Goal: Transaction & Acquisition: Purchase product/service

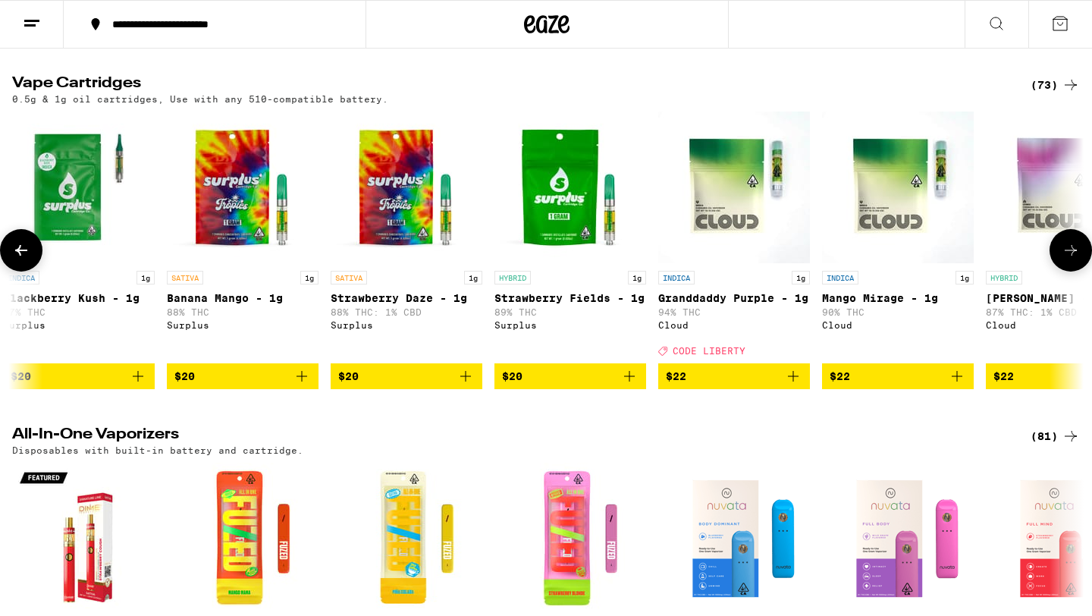
scroll to position [0, 1160]
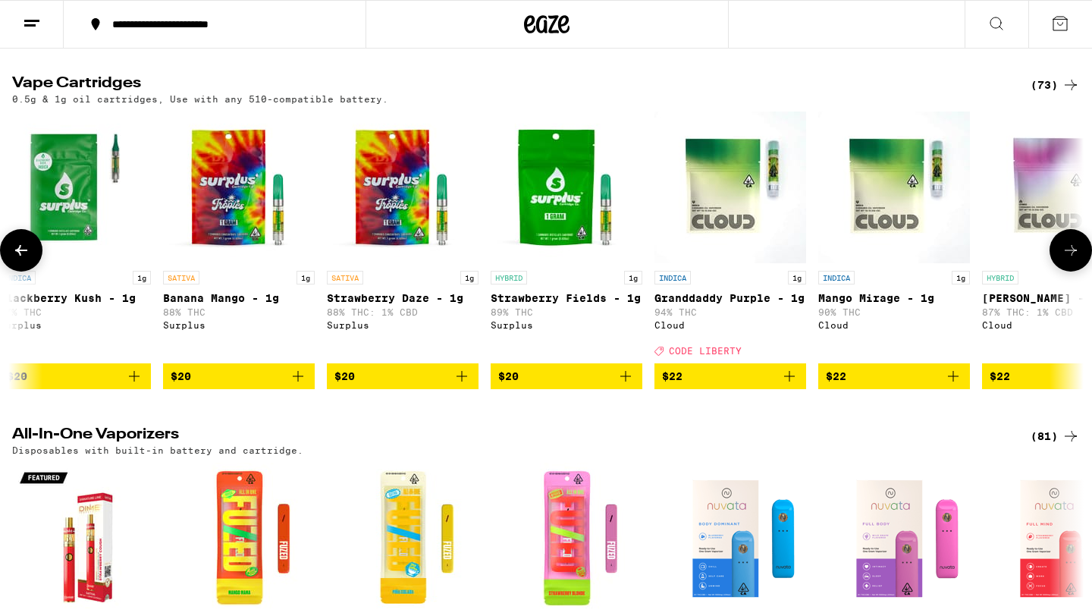
click at [689, 284] on p "INDICA" at bounding box center [672, 278] width 36 height 14
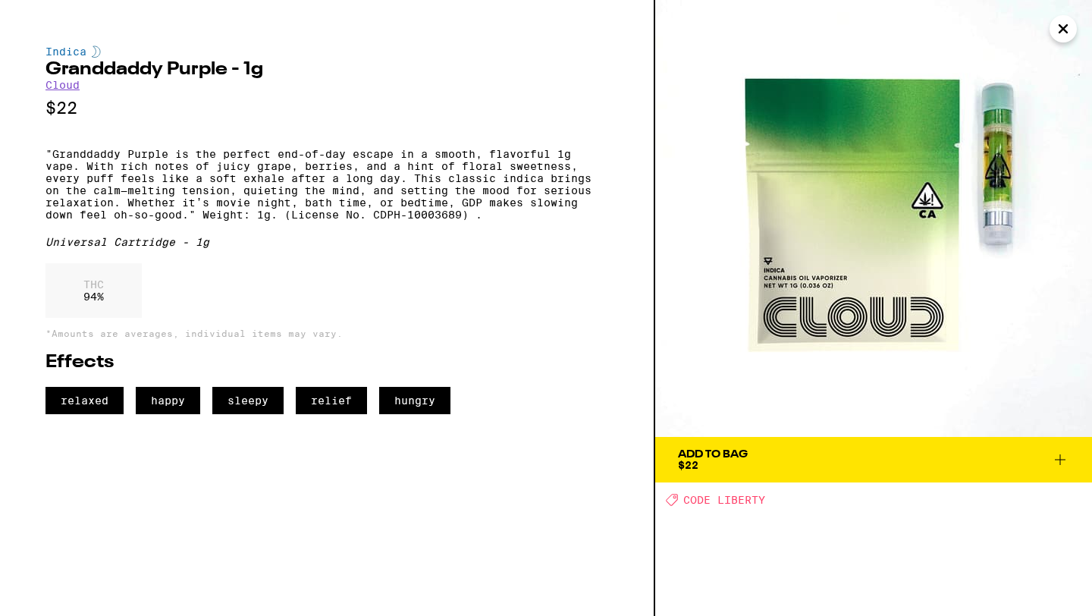
click at [1059, 22] on icon "Close" at bounding box center [1063, 28] width 18 height 23
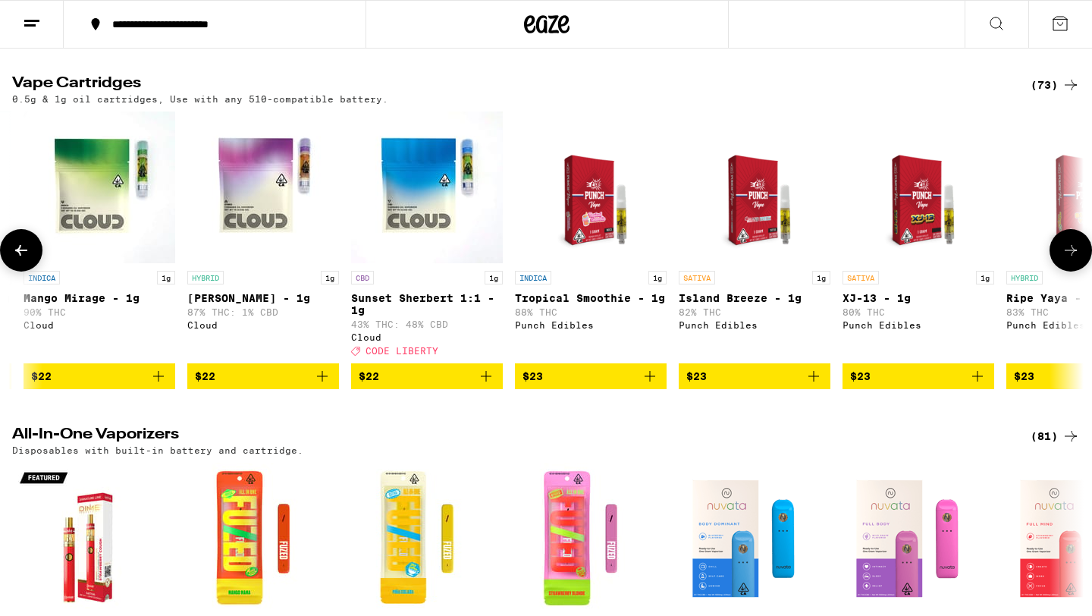
scroll to position [0, 1948]
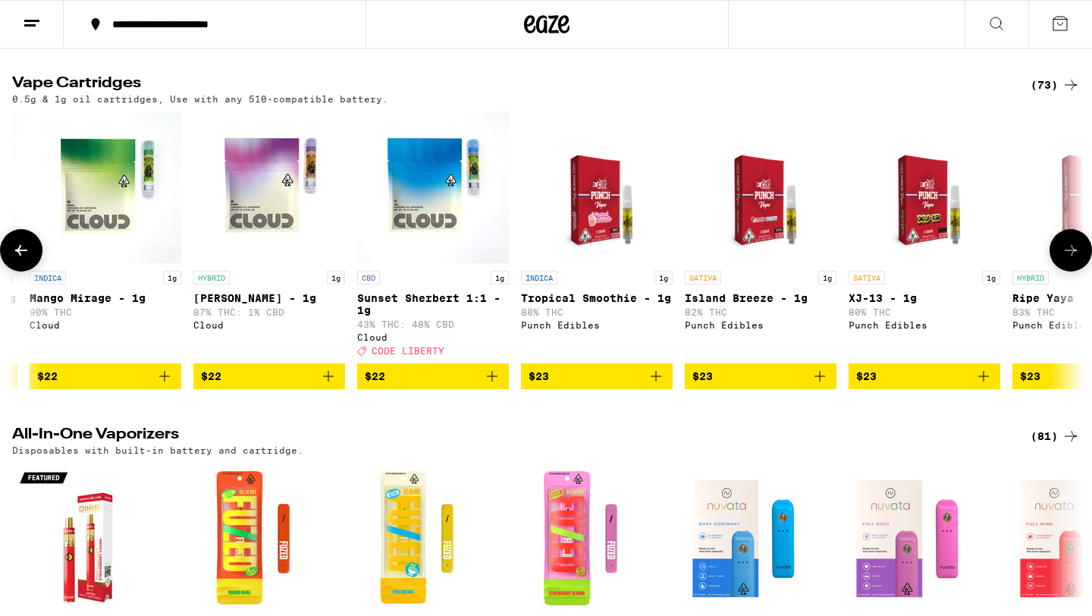
click at [595, 213] on img "Open page for Tropical Smoothie - 1g from Punch Edibles" at bounding box center [597, 187] width 118 height 152
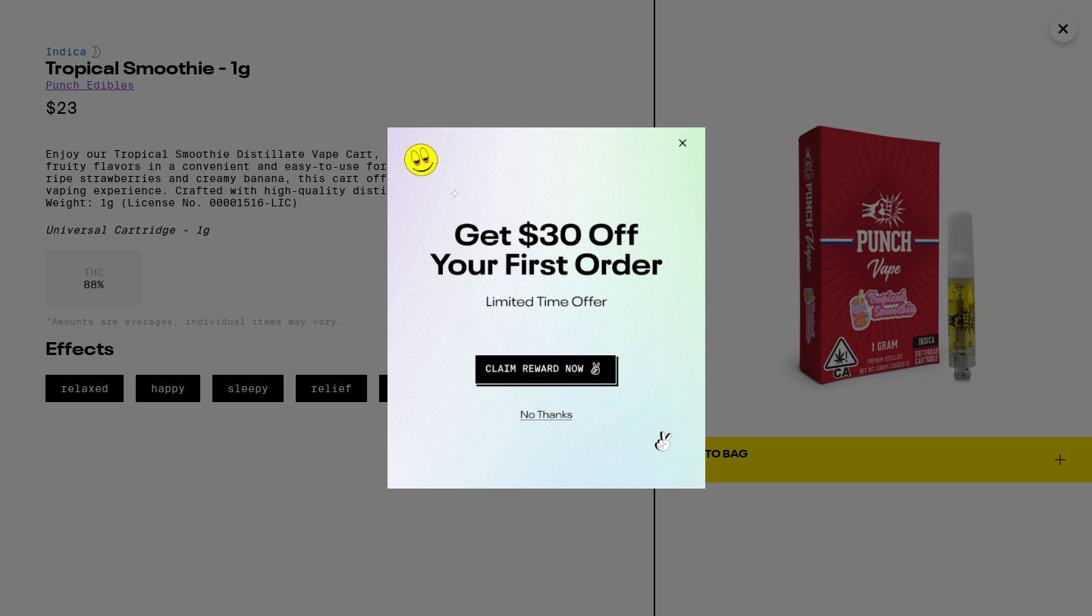
click at [683, 143] on button "Close Modal" at bounding box center [679, 145] width 41 height 36
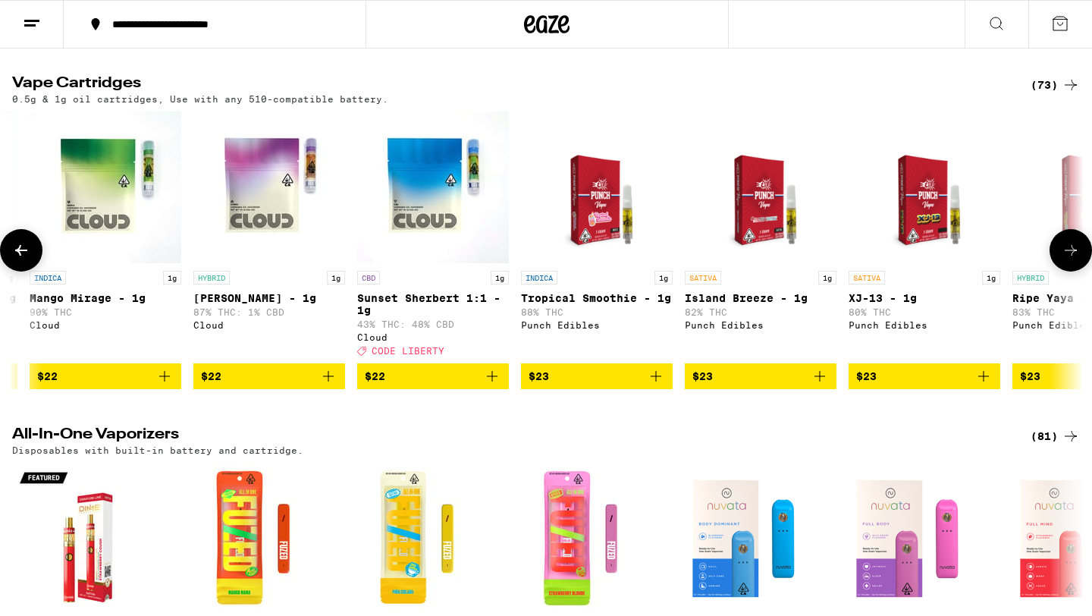
click at [1065, 259] on icon at bounding box center [1071, 250] width 18 height 18
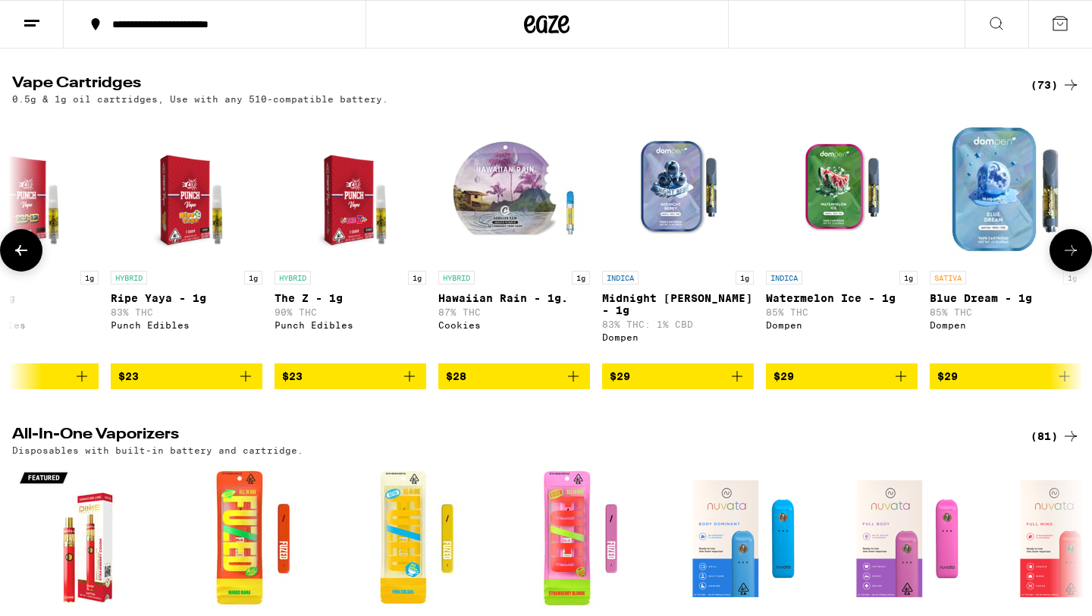
scroll to position [0, 2851]
click at [654, 209] on img "Open page for Midnight Berry - 1g from Dompen" at bounding box center [677, 187] width 152 height 152
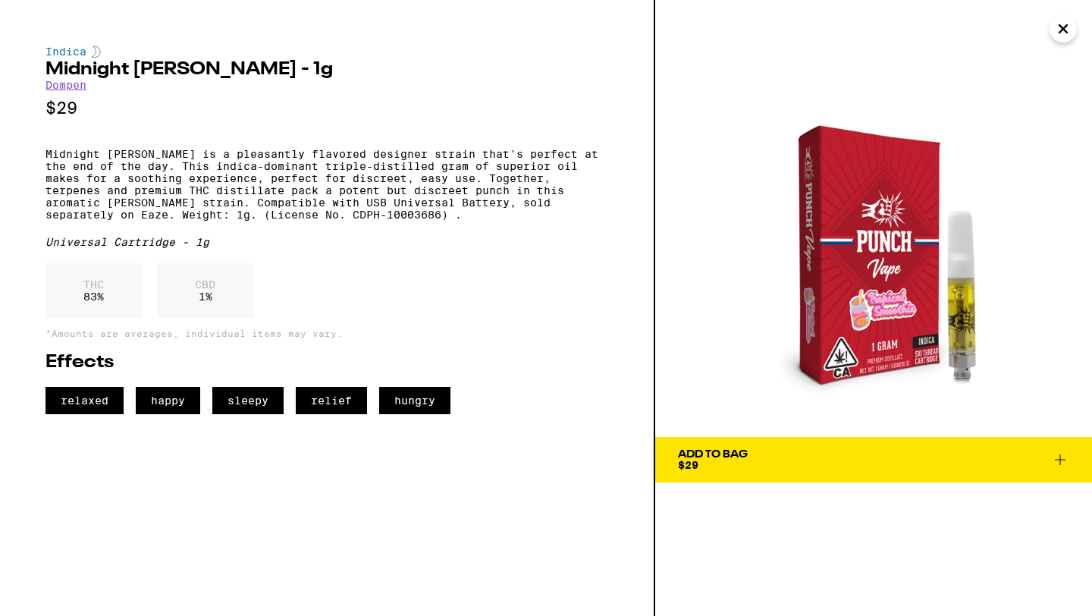
click at [791, 457] on span "Add To Bag $29" at bounding box center [873, 459] width 391 height 21
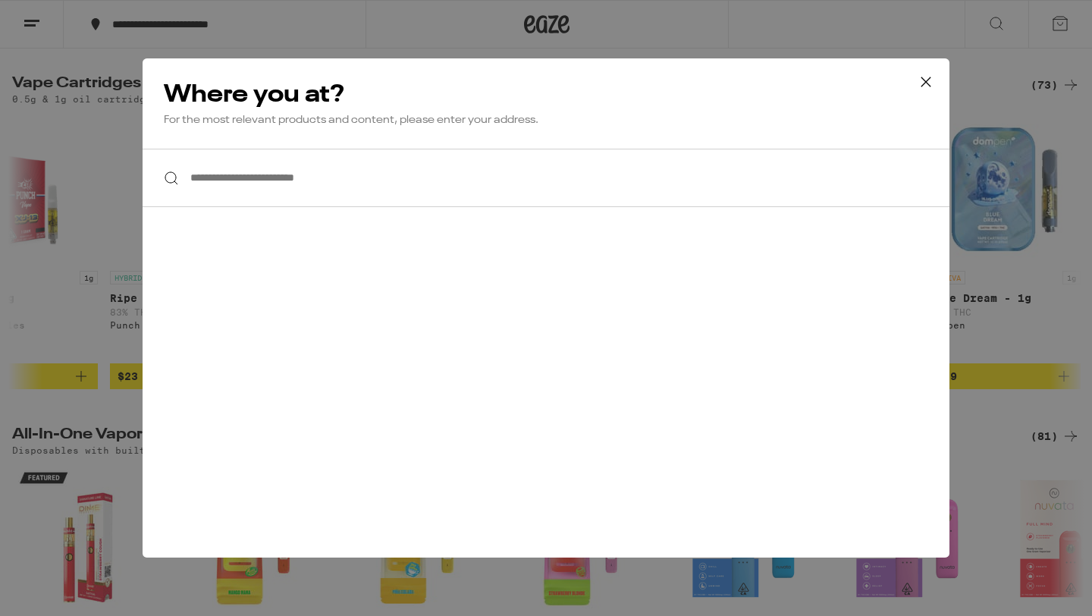
click at [333, 174] on input "**********" at bounding box center [546, 178] width 807 height 58
click at [919, 80] on icon at bounding box center [926, 82] width 23 height 23
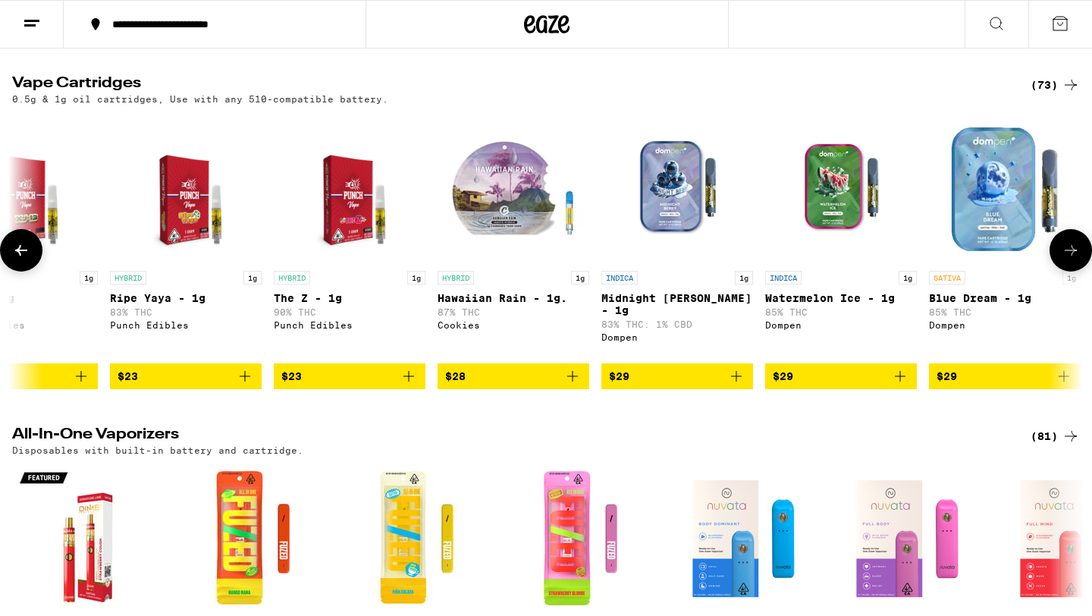
click at [833, 317] on p "85% THC" at bounding box center [841, 312] width 152 height 10
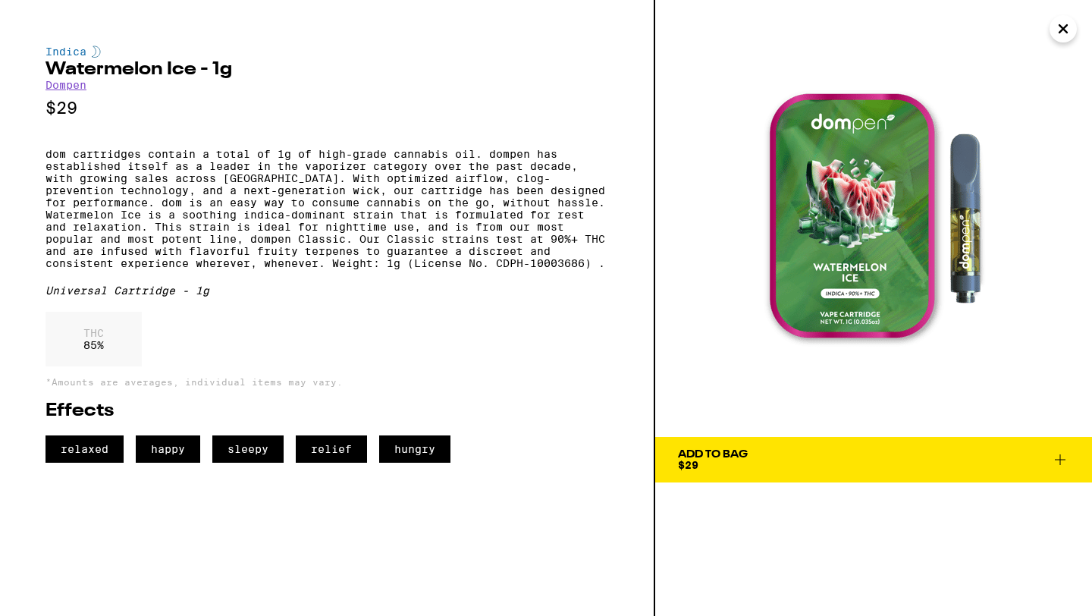
click at [687, 238] on img at bounding box center [873, 218] width 437 height 437
click at [1059, 28] on icon "Close" at bounding box center [1063, 28] width 18 height 23
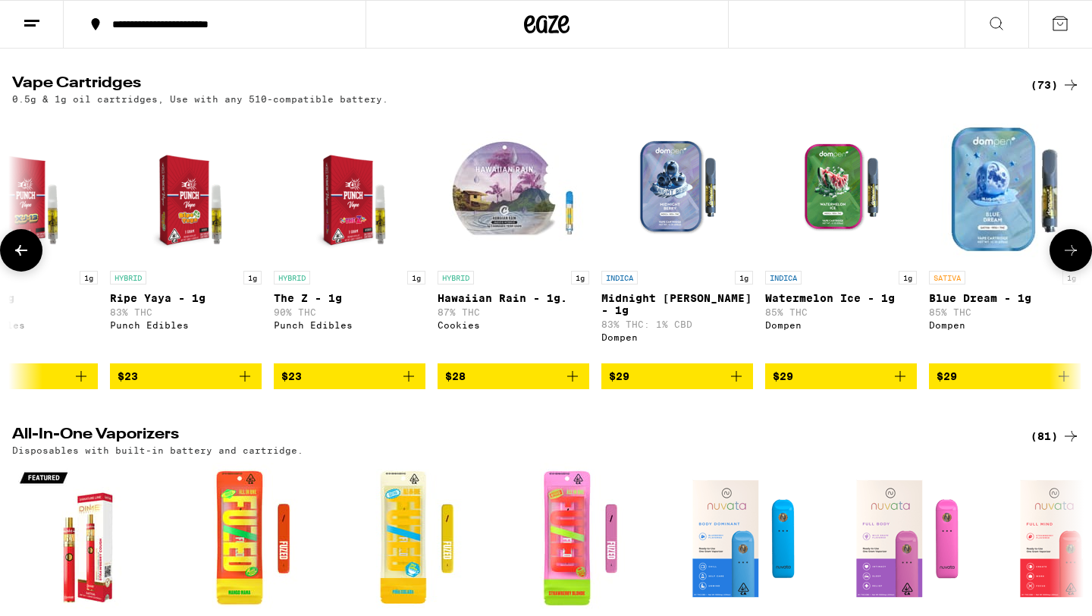
click at [707, 243] on img "Open page for Midnight Berry - 1g from Dompen" at bounding box center [677, 187] width 152 height 152
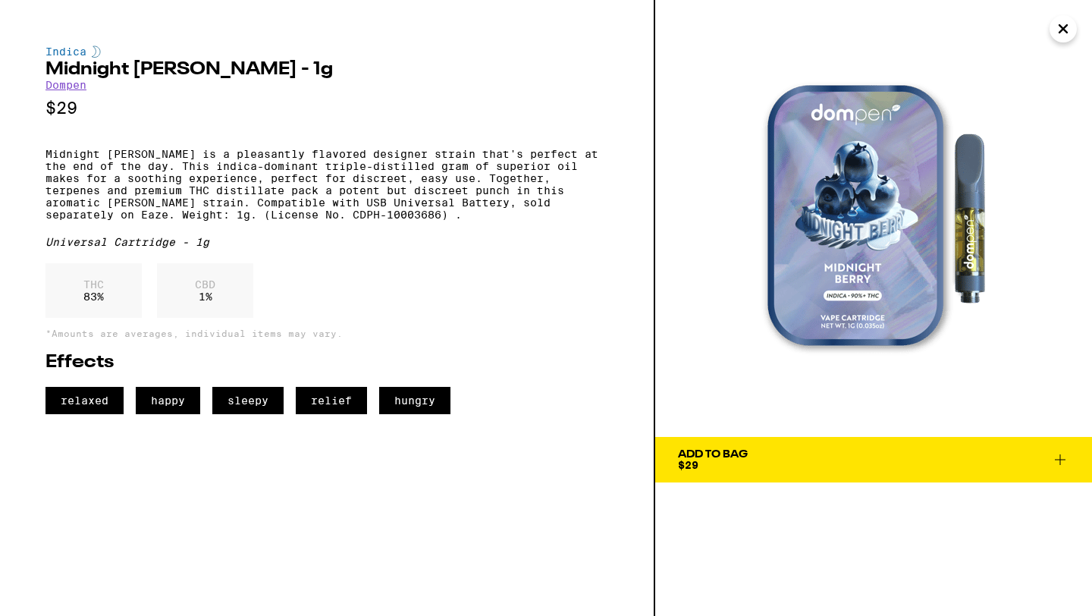
click at [849, 464] on span "Add To Bag $29" at bounding box center [873, 459] width 391 height 21
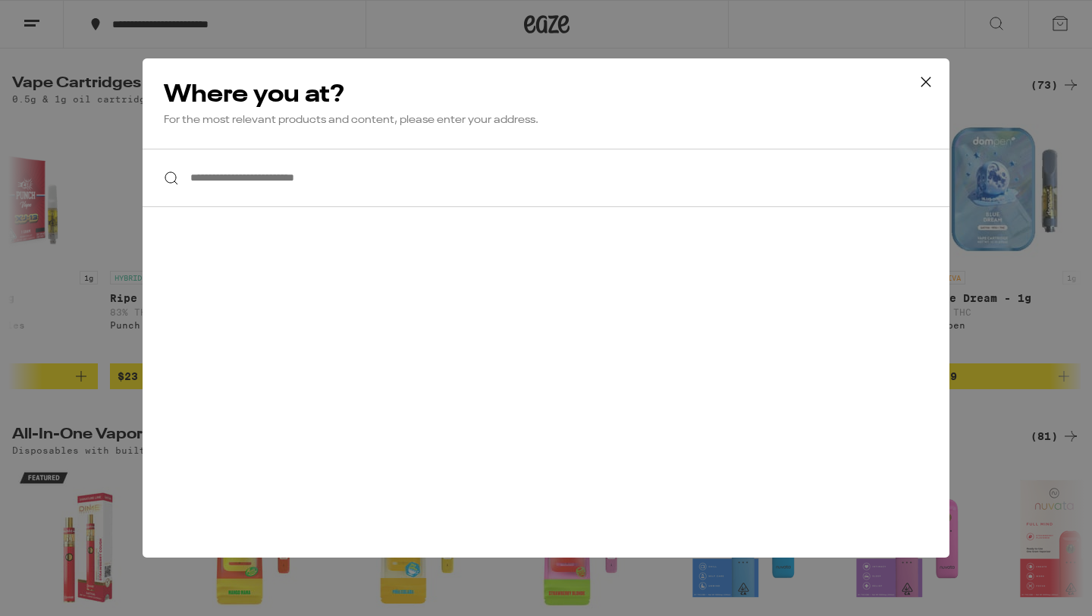
drag, startPoint x: 385, startPoint y: 171, endPoint x: 382, endPoint y: 183, distance: 11.8
click at [385, 172] on input "**********" at bounding box center [546, 178] width 807 height 58
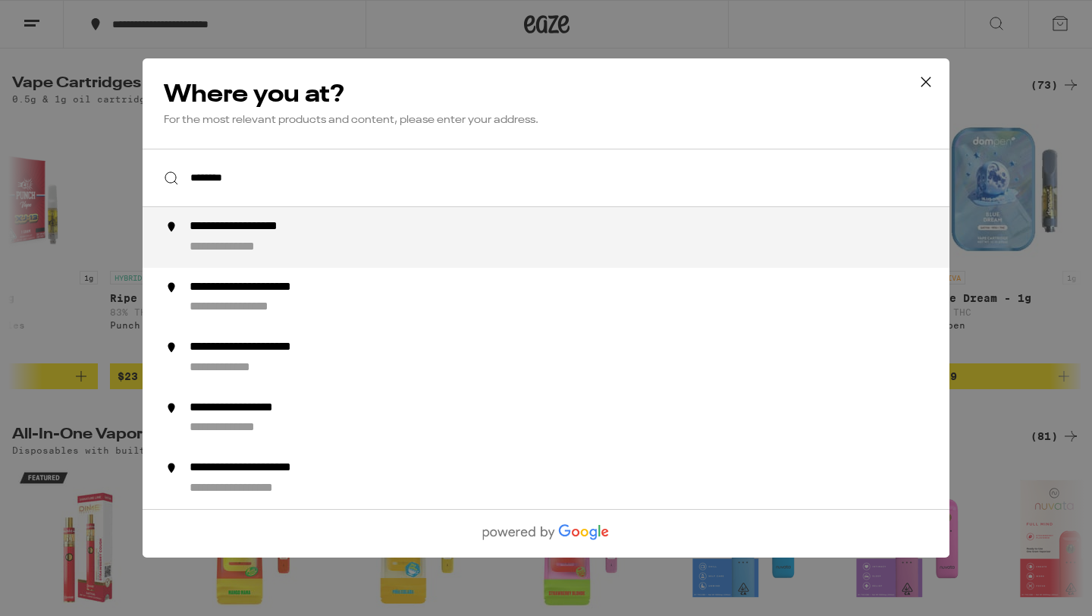
click at [348, 237] on div "**********" at bounding box center [577, 237] width 774 height 36
type input "**********"
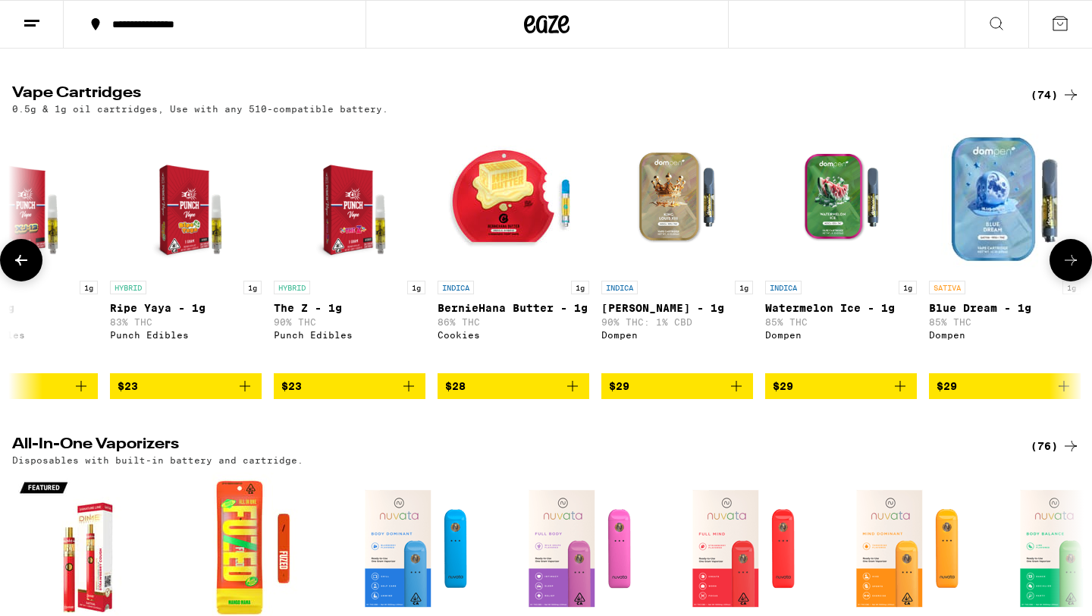
scroll to position [125, 0]
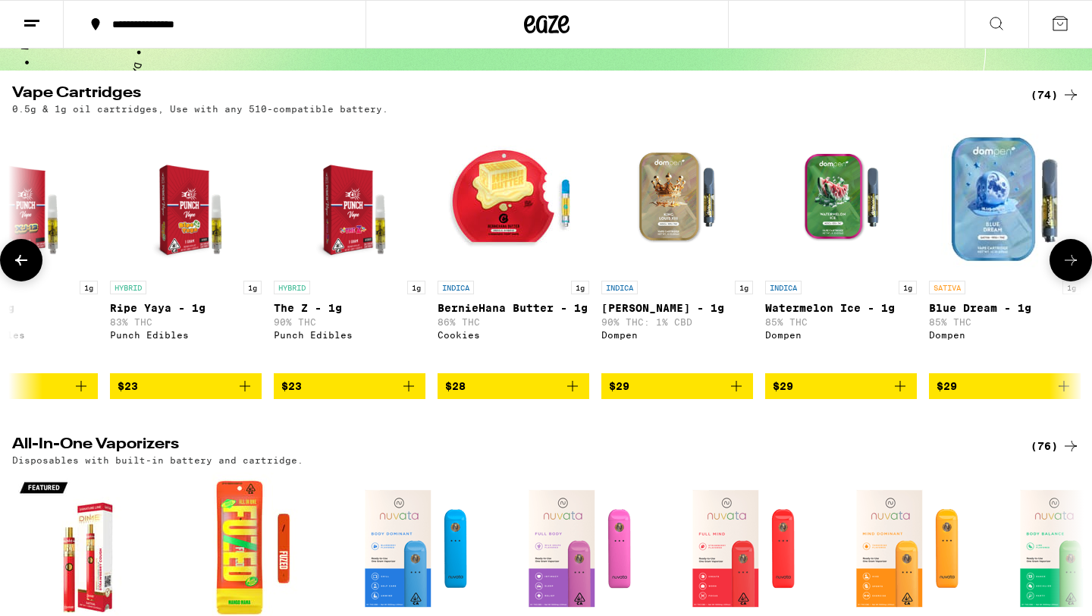
click at [682, 215] on img "Open page for King Louis XIII - 1g from Dompen" at bounding box center [677, 197] width 152 height 152
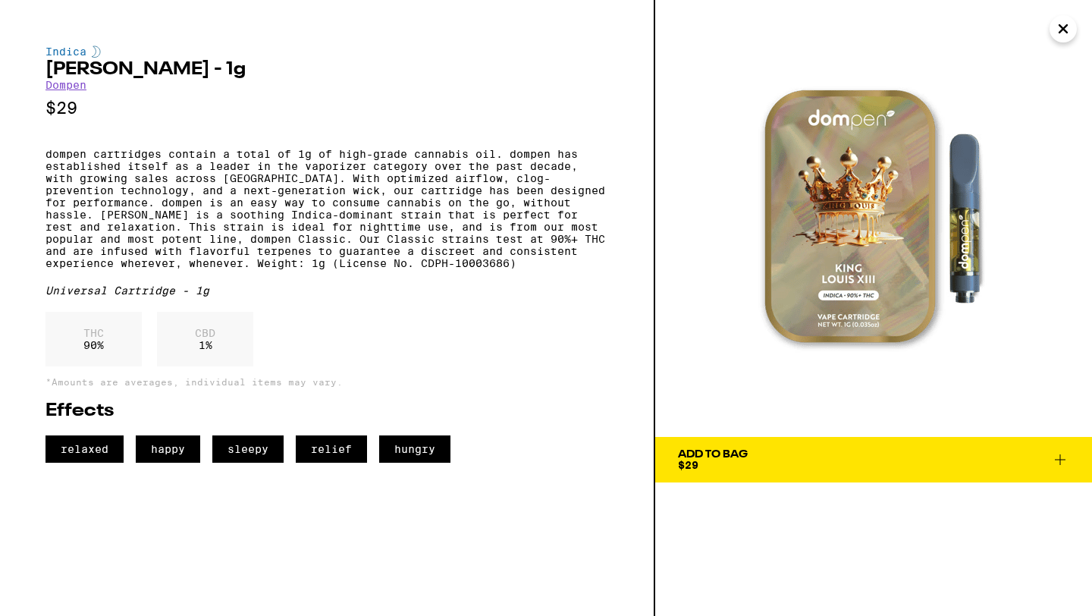
click at [815, 454] on span "Add To Bag $29" at bounding box center [873, 459] width 391 height 21
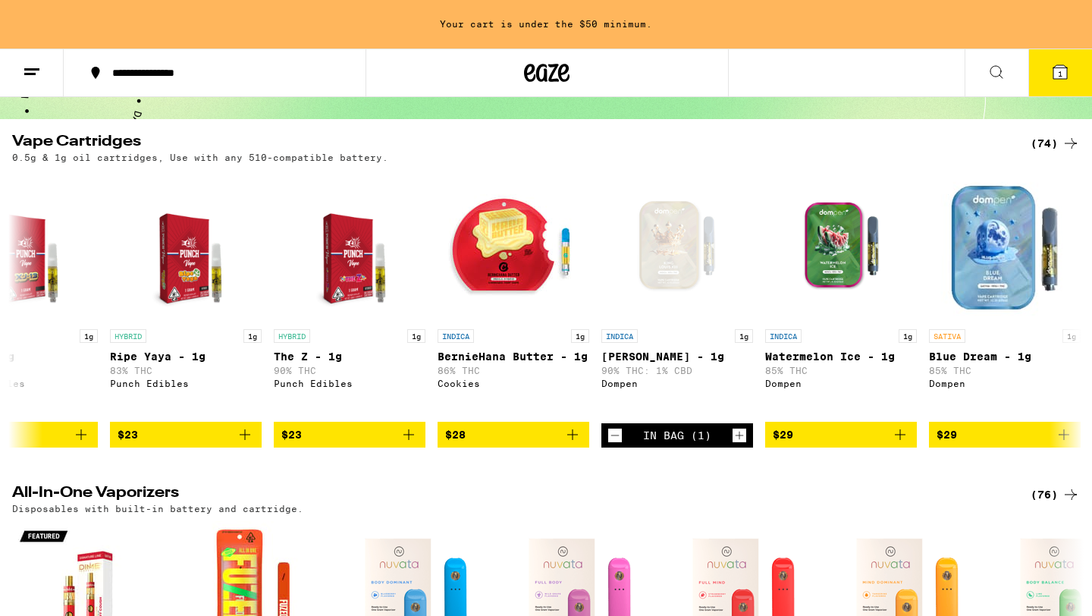
scroll to position [174, 0]
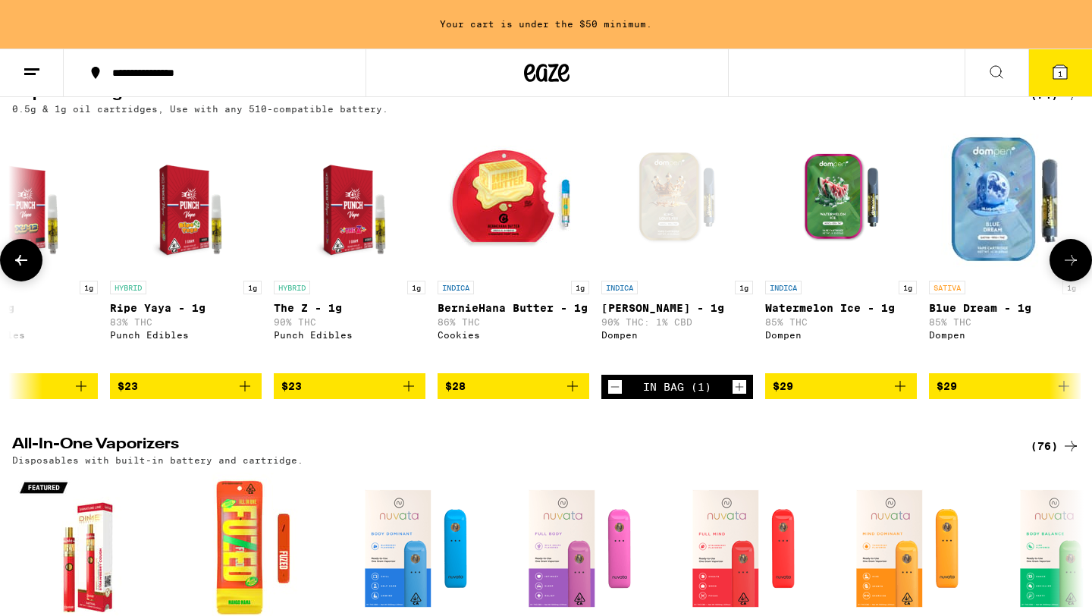
click at [1064, 264] on icon at bounding box center [1071, 260] width 18 height 18
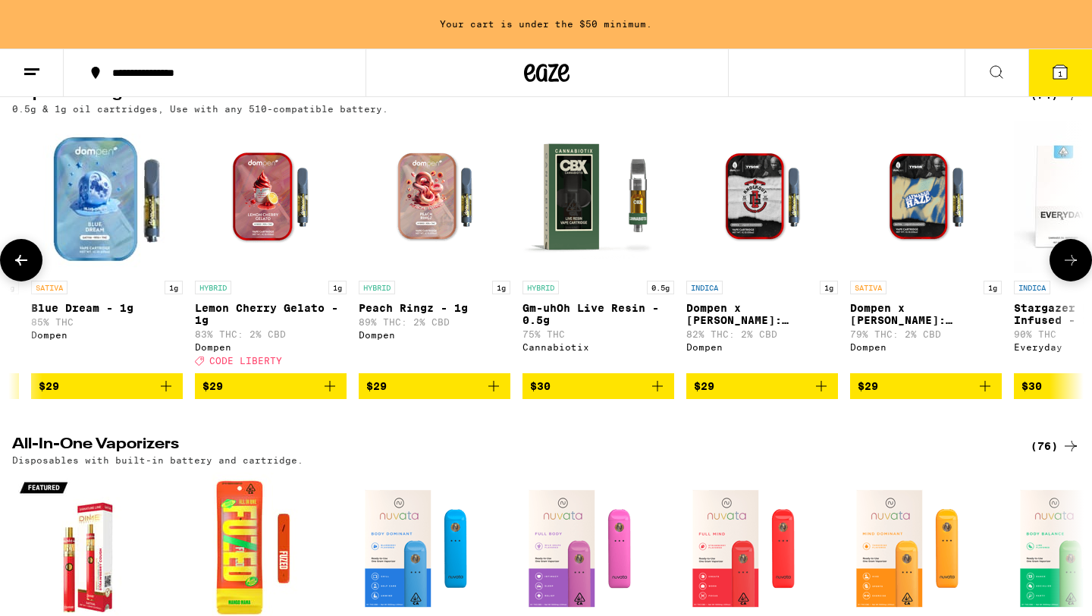
scroll to position [0, 3753]
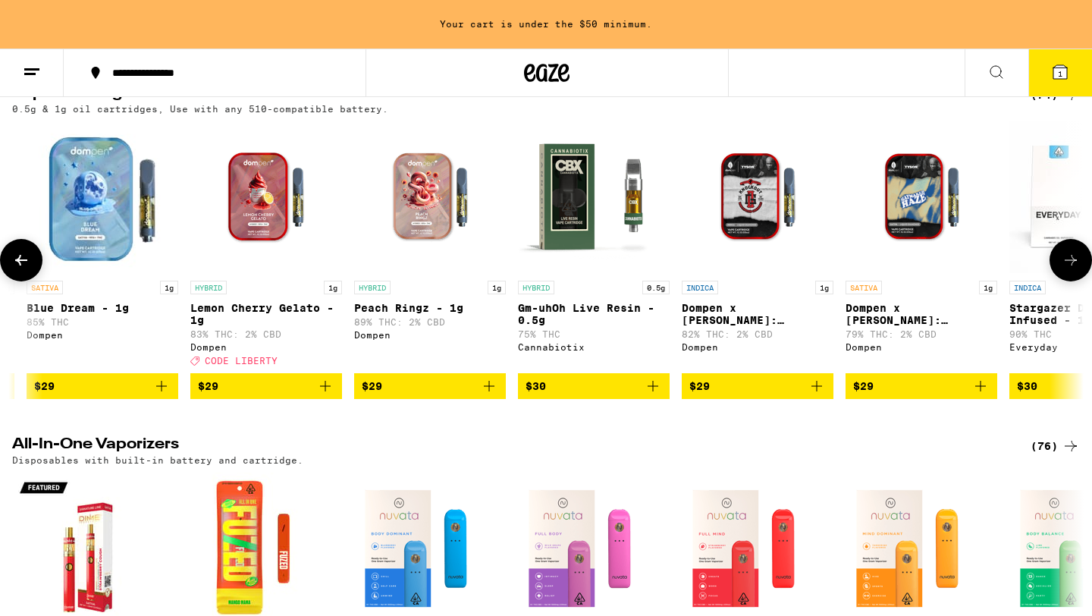
click at [786, 315] on p "Dompen x [PERSON_NAME]: Knockout OG Live Resin Liquid Diamonds - 1g" at bounding box center [758, 314] width 152 height 24
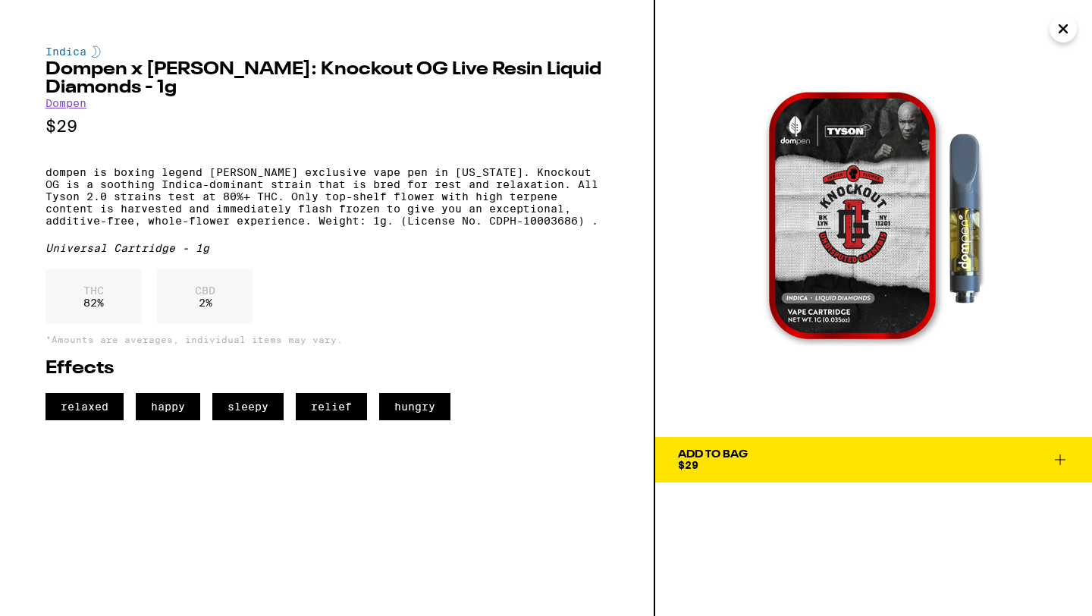
click at [771, 464] on span "Add To Bag $29" at bounding box center [873, 459] width 391 height 21
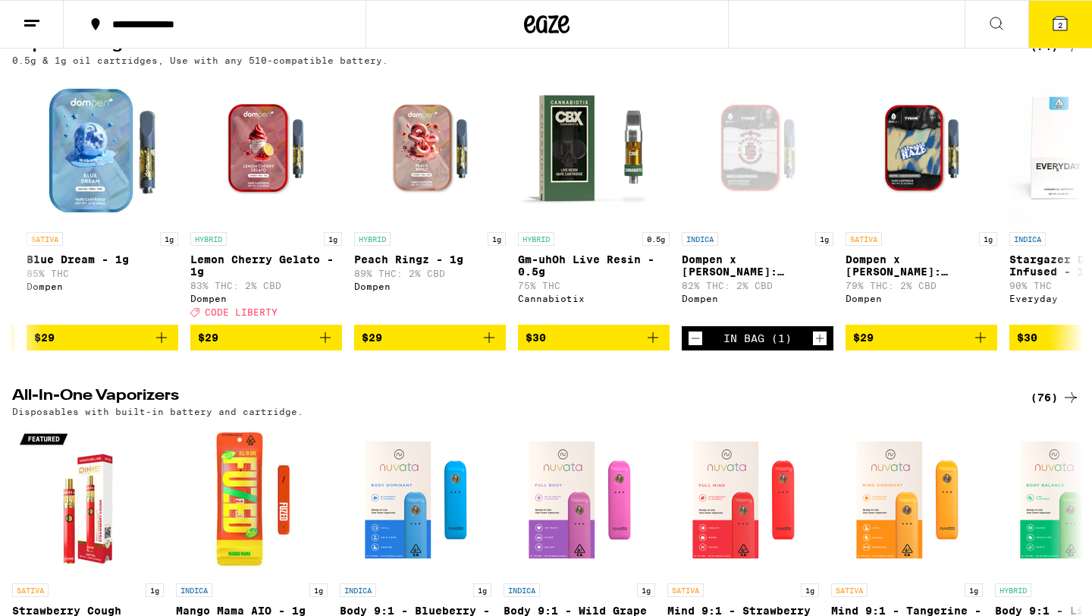
scroll to position [125, 0]
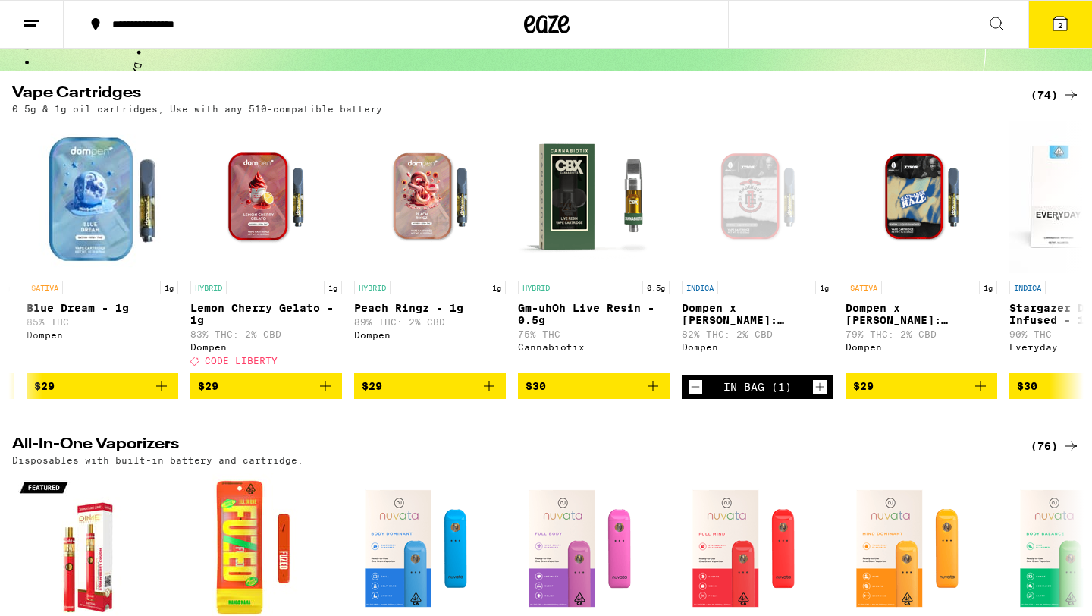
click at [1060, 22] on span "2" at bounding box center [1060, 24] width 5 height 9
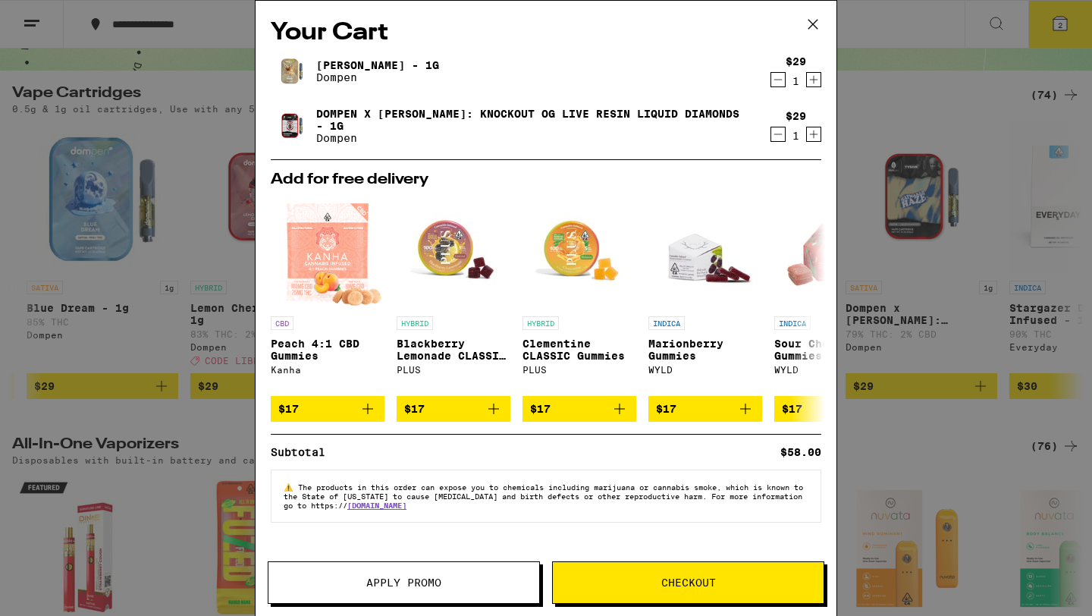
click at [652, 578] on span "Checkout" at bounding box center [688, 582] width 271 height 11
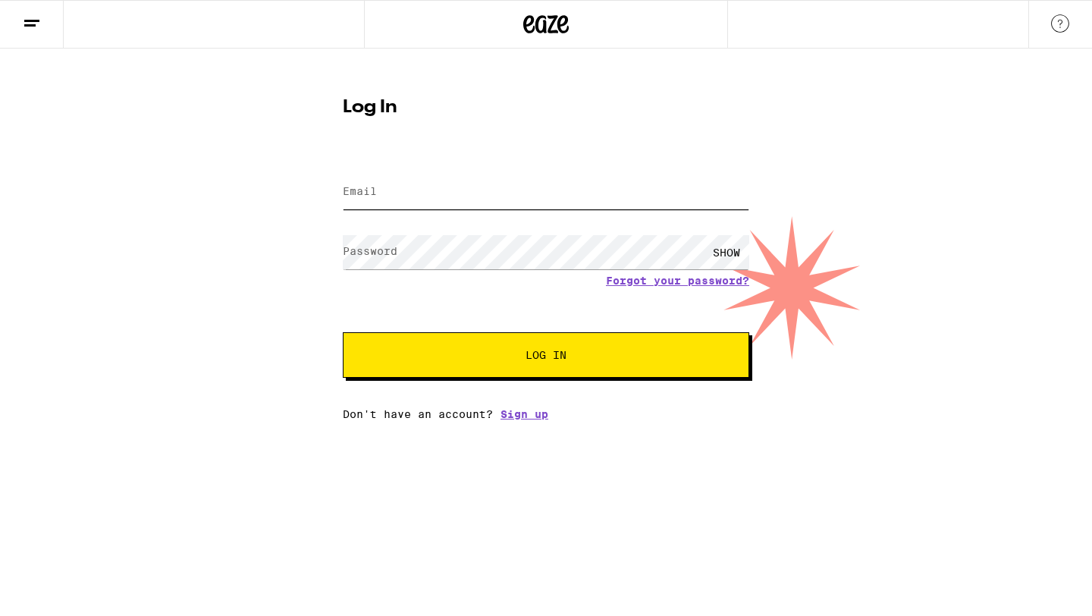
type input "[EMAIL_ADDRESS][DOMAIN_NAME]"
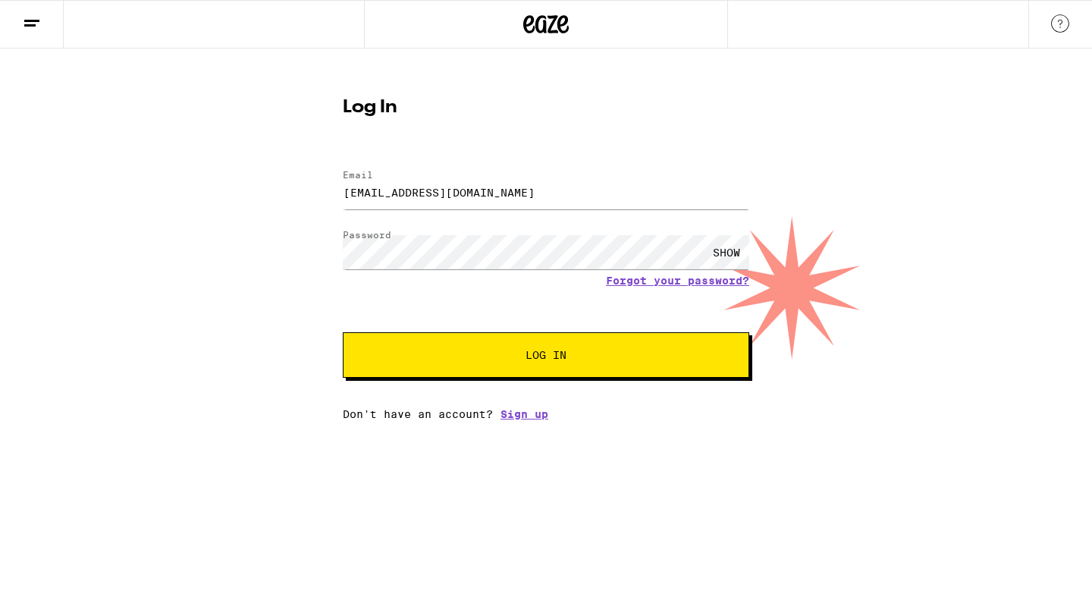
click at [584, 363] on button "Log In" at bounding box center [546, 355] width 406 height 46
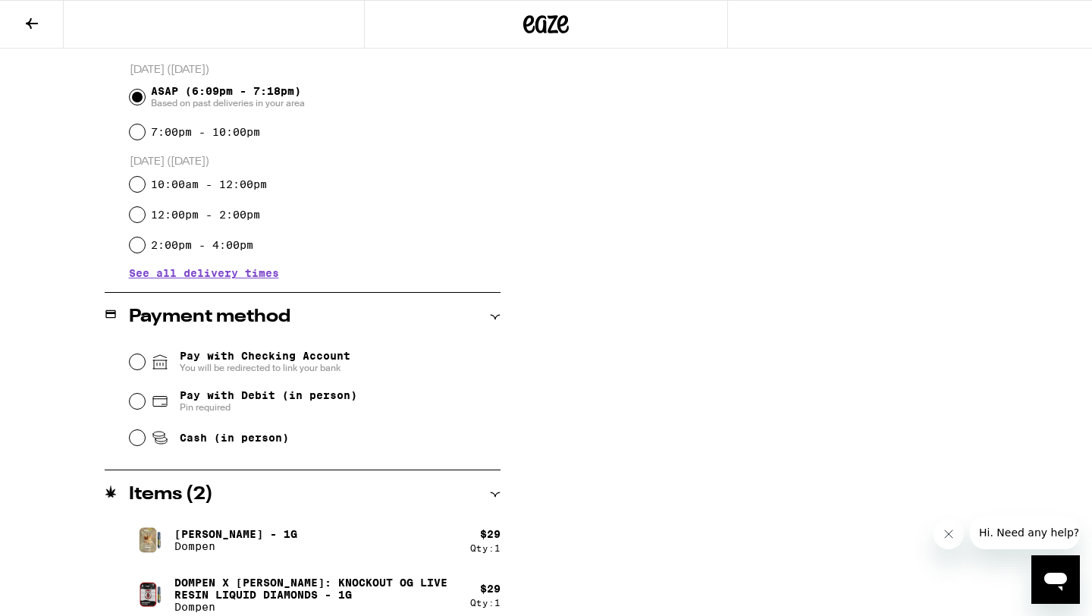
scroll to position [423, 0]
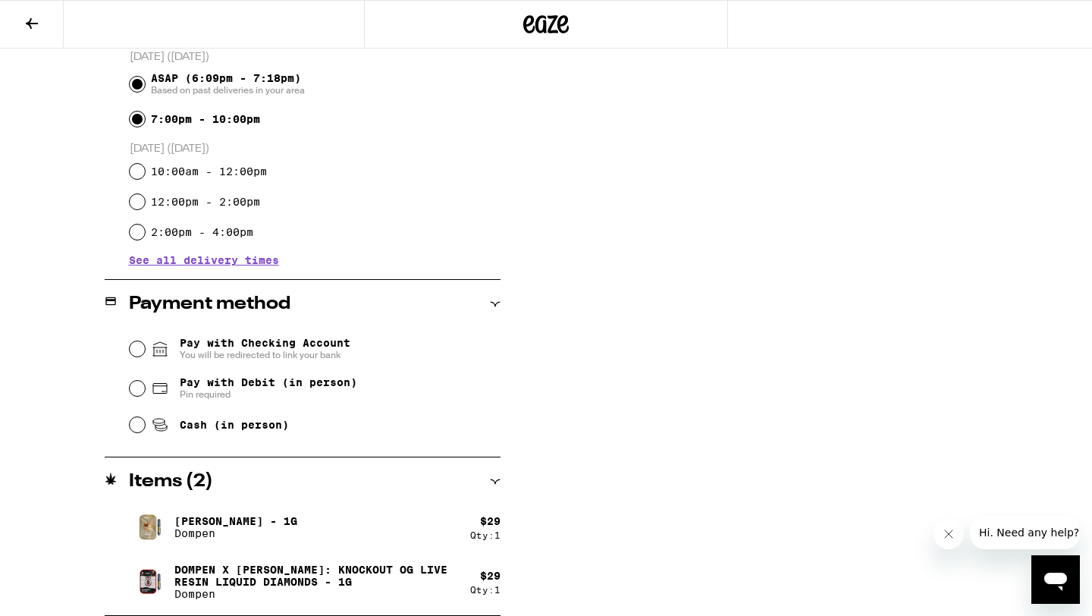
click at [135, 121] on input "7:00pm - 10:00pm" at bounding box center [137, 118] width 15 height 15
radio input "true"
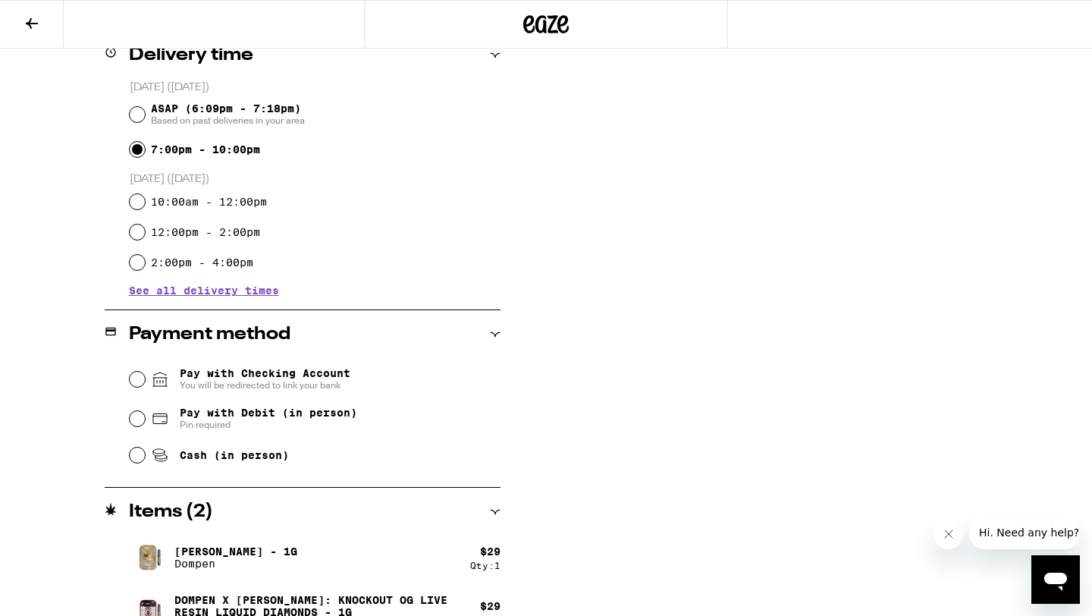
scroll to position [398, 0]
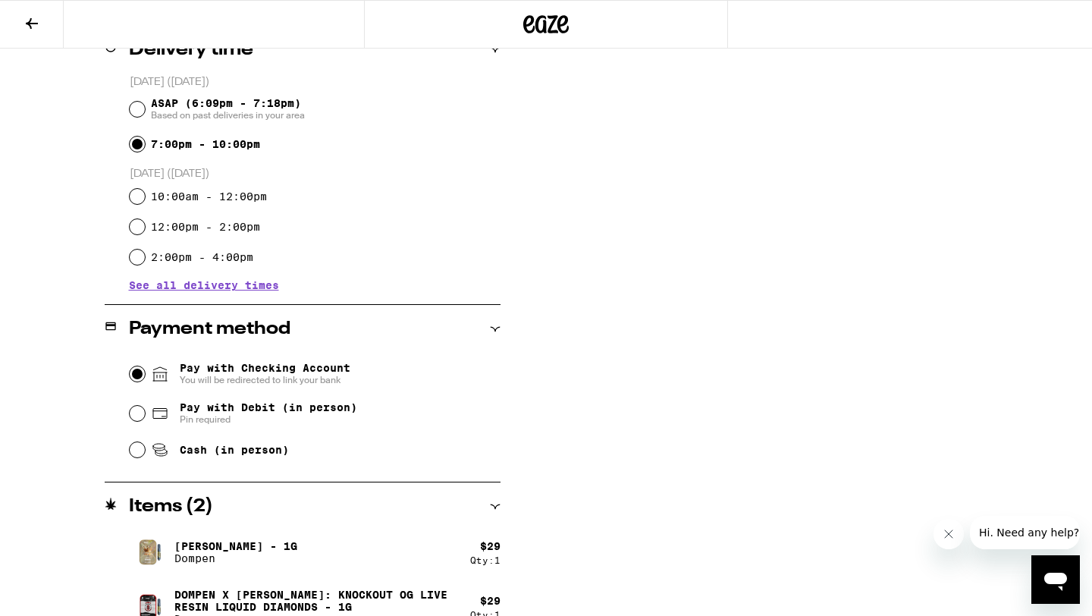
click at [137, 375] on input "Pay with Checking Account You will be redirected to link your bank" at bounding box center [137, 373] width 15 height 15
click at [138, 419] on input "Pay with Debit (in person) Pin required" at bounding box center [137, 413] width 15 height 15
radio input "true"
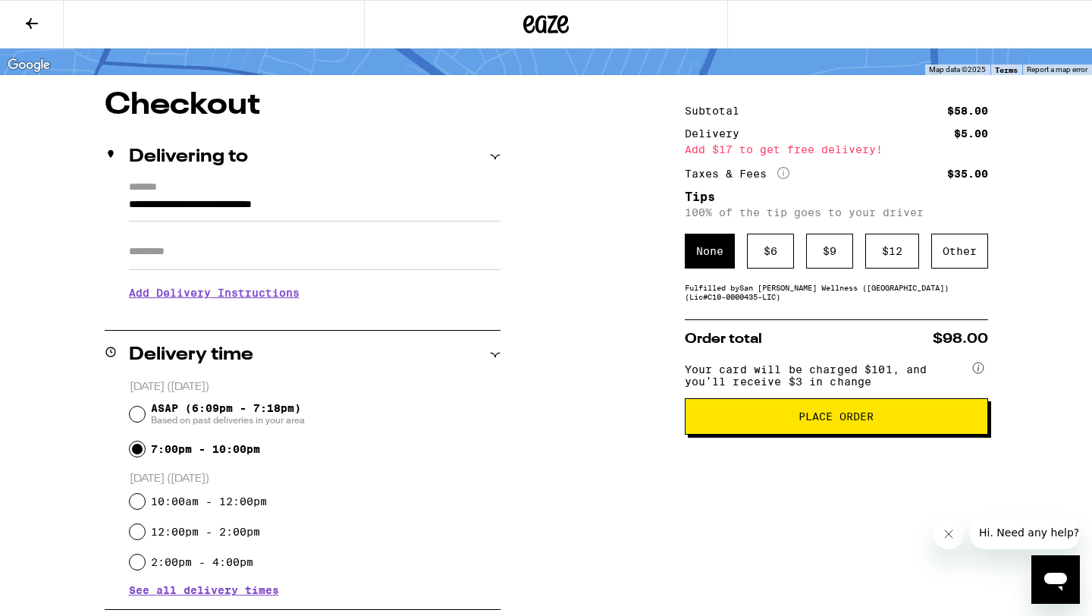
scroll to position [116, 0]
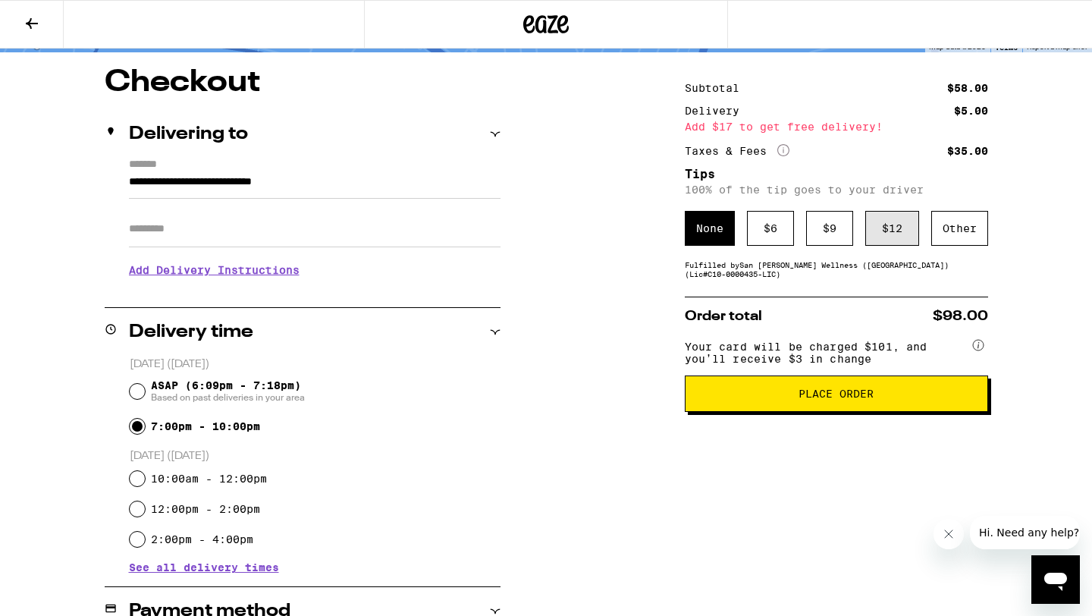
click at [884, 229] on div "$ 12" at bounding box center [892, 228] width 54 height 35
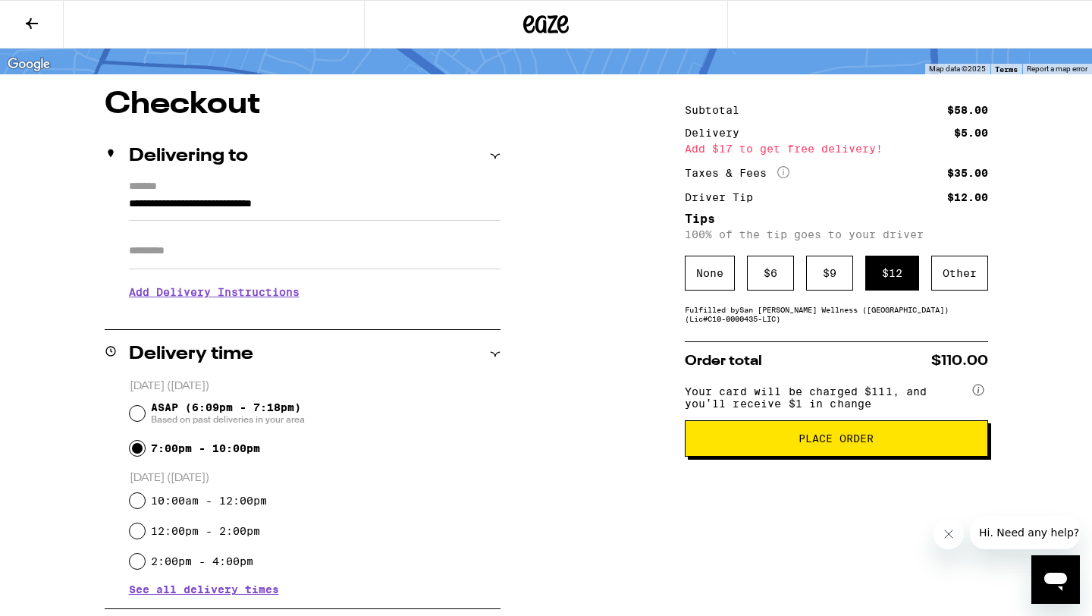
scroll to position [423, 0]
